Goal: Information Seeking & Learning: Learn about a topic

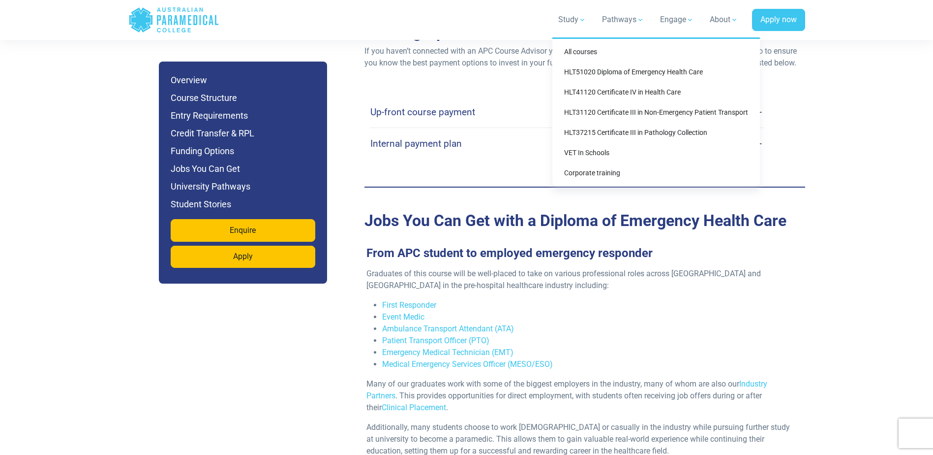
click at [573, 19] on link "Study" at bounding box center [572, 20] width 40 height 28
click at [605, 131] on link "HLT37215 Certificate III in Pathology Collection" at bounding box center [656, 132] width 200 height 18
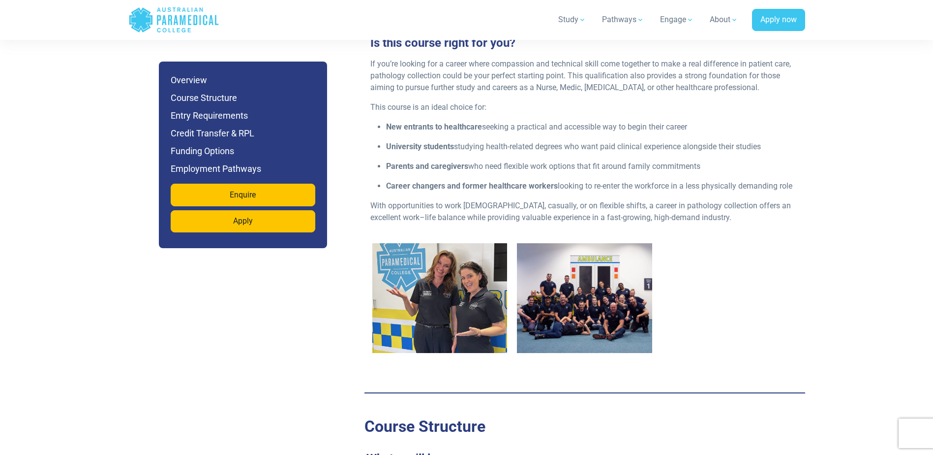
scroll to position [1181, 0]
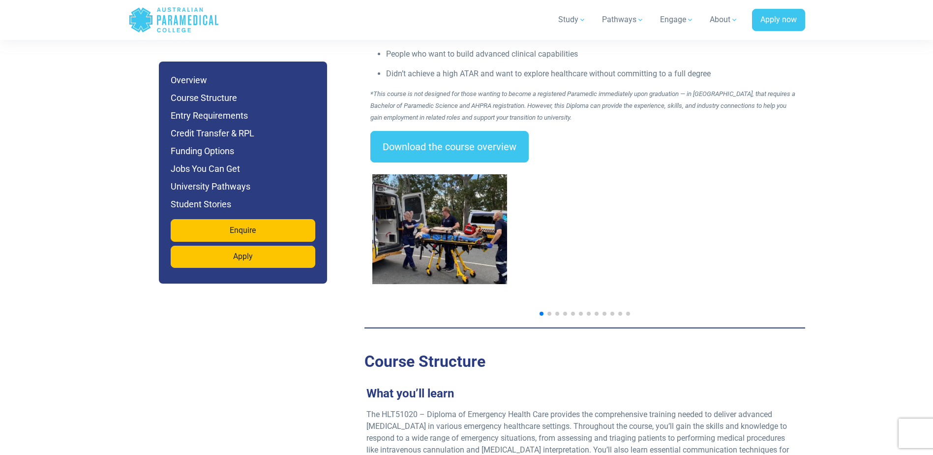
scroll to position [1476, 0]
